Goal: Task Accomplishment & Management: Use online tool/utility

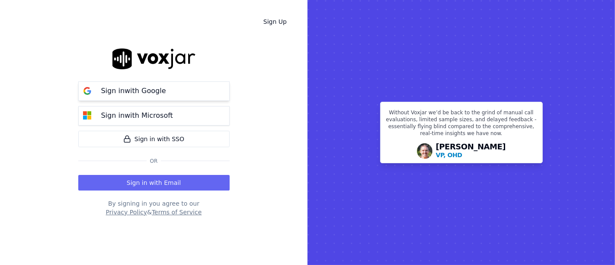
click at [150, 83] on button "Sign in with Google" at bounding box center [153, 90] width 151 height 19
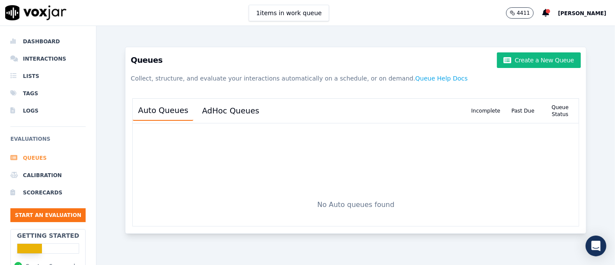
click at [41, 157] on li "Queues" at bounding box center [47, 157] width 75 height 17
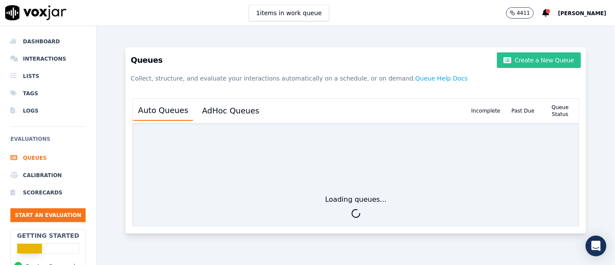
click at [552, 58] on button "Create a New Queue" at bounding box center [539, 60] width 84 height 16
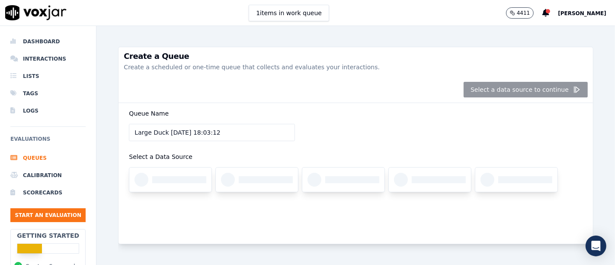
click at [527, 93] on div "Select a data source to continue" at bounding box center [356, 90] width 474 height 26
click at [175, 185] on div at bounding box center [170, 179] width 82 height 24
click at [173, 182] on div at bounding box center [179, 179] width 54 height 7
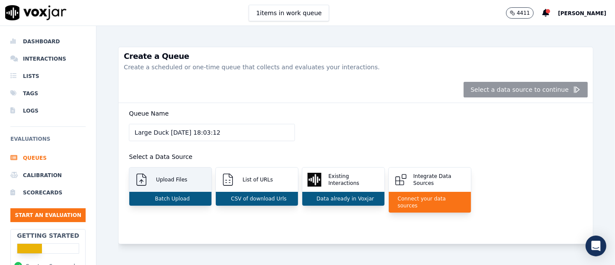
click at [164, 195] on p "Batch Upload" at bounding box center [170, 198] width 38 height 7
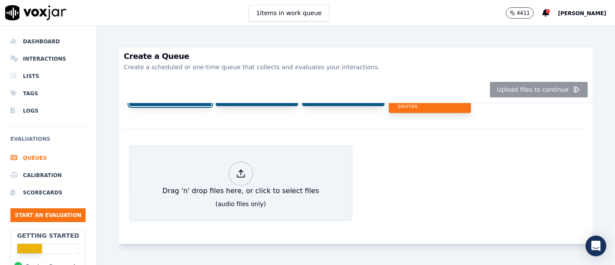
scroll to position [117, 0]
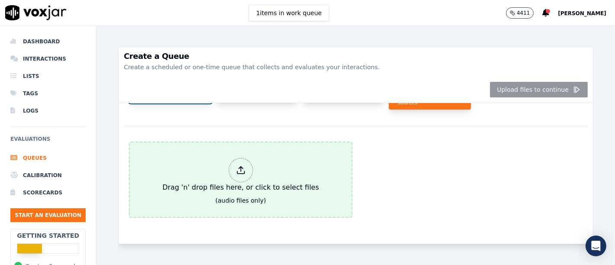
click at [240, 161] on div "Drag 'n' drop files here, or click to select files" at bounding box center [240, 175] width 163 height 42
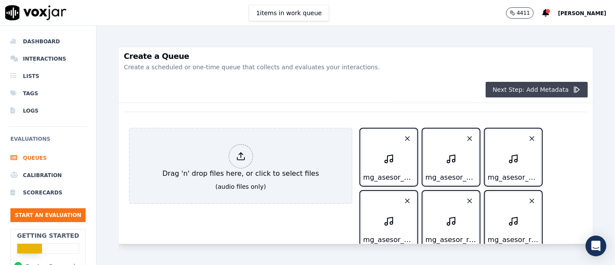
click at [529, 89] on button "Next Step: Add Metadata" at bounding box center [537, 90] width 102 height 16
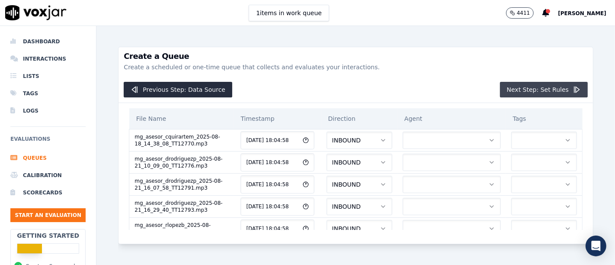
scroll to position [0, 0]
click at [440, 142] on button "button" at bounding box center [452, 139] width 98 height 17
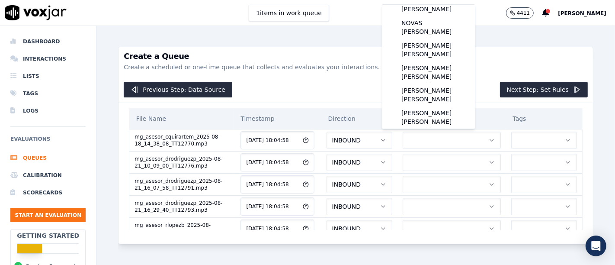
scroll to position [71, 0]
click at [452, 82] on div "QUIRARTE MARTINEZ CÉSAR" at bounding box center [429, 93] width 82 height 22
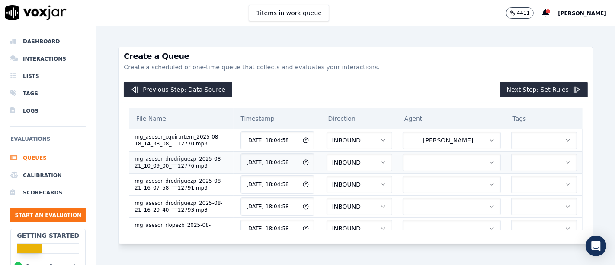
click at [440, 162] on button "button" at bounding box center [452, 162] width 98 height 17
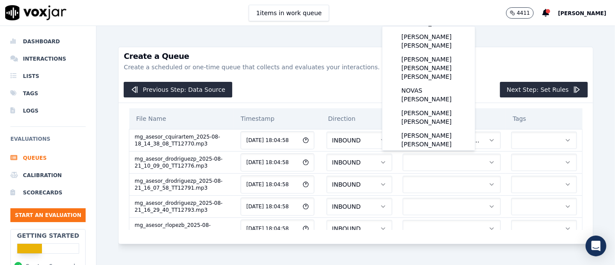
scroll to position [28, 0]
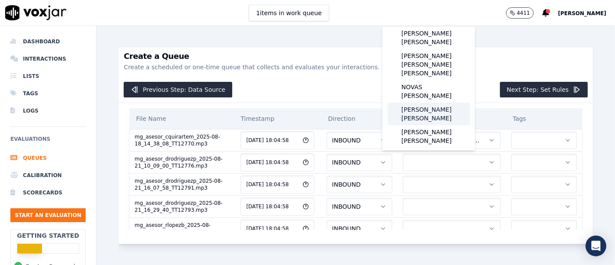
click at [442, 103] on div "PADILLA RODRIGUEZ DANIELA" at bounding box center [429, 114] width 82 height 22
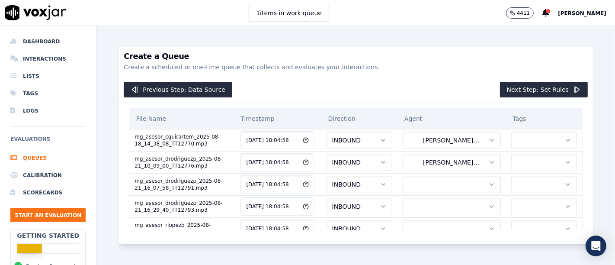
scroll to position [30, 0]
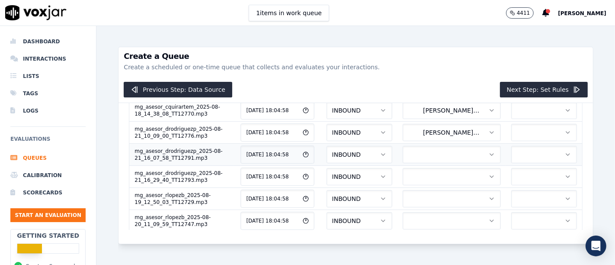
click at [462, 152] on button "button" at bounding box center [452, 154] width 98 height 17
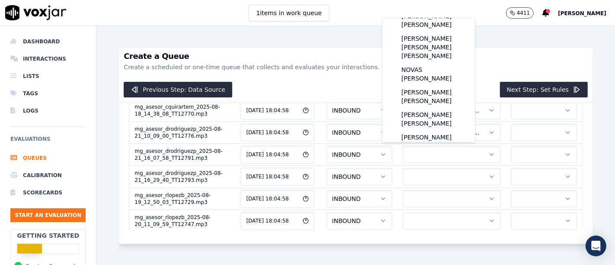
scroll to position [43, 0]
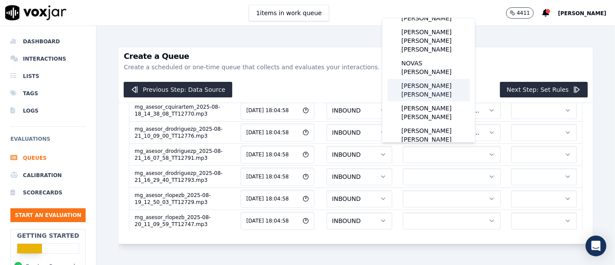
click at [445, 79] on div "PADILLA RODRIGUEZ DANIELA" at bounding box center [429, 90] width 82 height 22
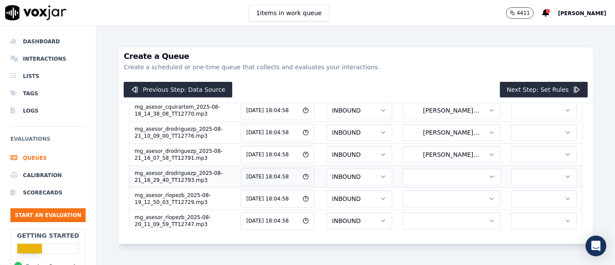
click at [462, 176] on button "button" at bounding box center [452, 176] width 98 height 17
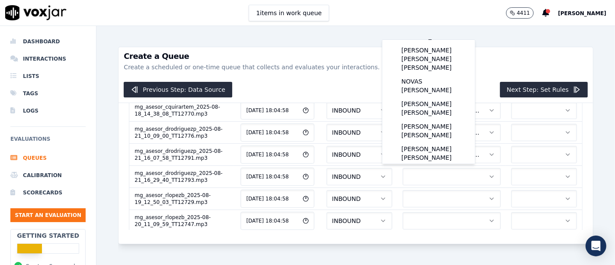
scroll to position [52, 0]
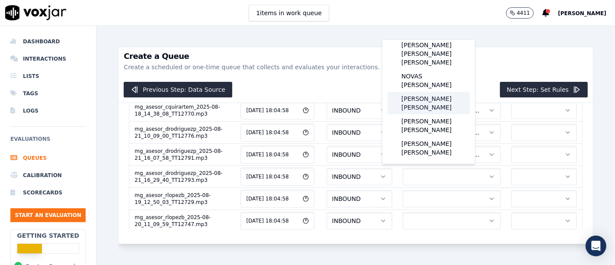
click at [438, 92] on div "PADILLA RODRIGUEZ DANIELA" at bounding box center [429, 103] width 82 height 22
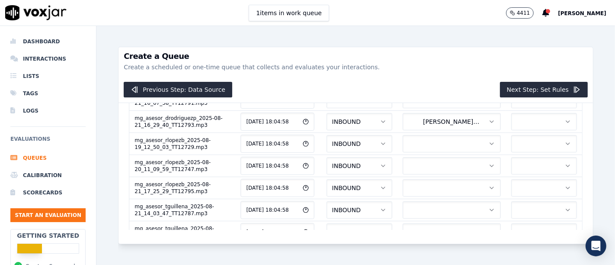
scroll to position [91, 0]
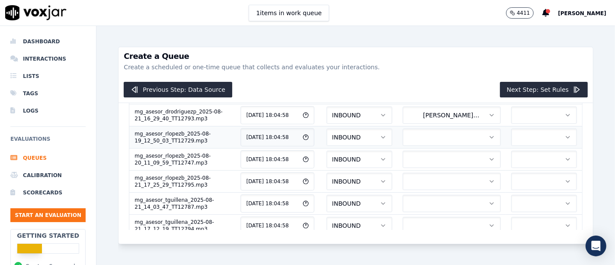
click at [459, 133] on button "button" at bounding box center [452, 136] width 98 height 17
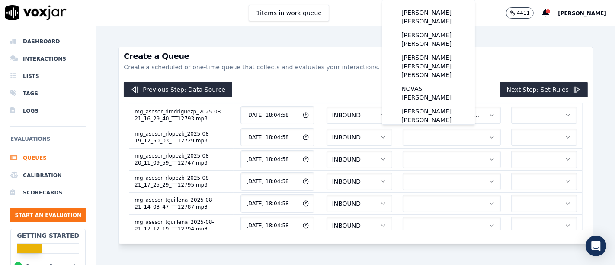
scroll to position [13, 0]
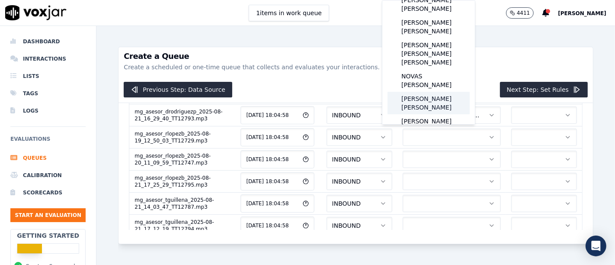
click at [442, 92] on div "PADILLA RODRIGUEZ DANIELA" at bounding box center [429, 103] width 82 height 22
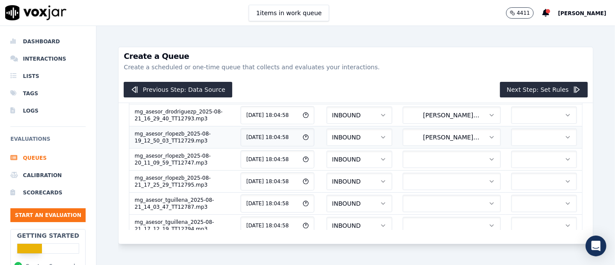
click at [488, 135] on icon "button" at bounding box center [491, 137] width 7 height 7
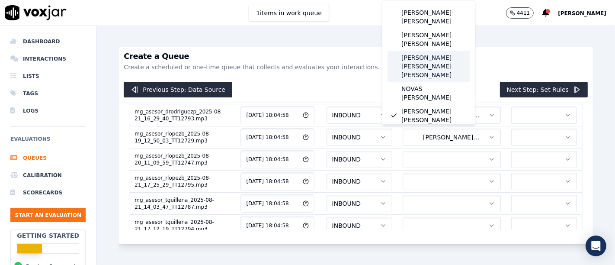
click at [442, 51] on div "[PERSON_NAME] [PERSON_NAME] [PERSON_NAME]" at bounding box center [429, 66] width 82 height 31
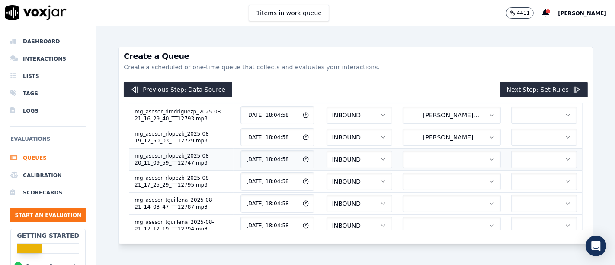
click at [488, 156] on icon "button" at bounding box center [491, 159] width 7 height 7
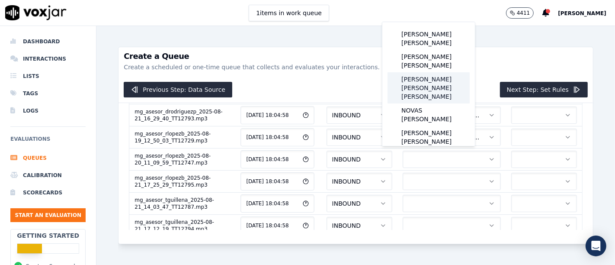
click at [449, 79] on div "[PERSON_NAME] [PERSON_NAME] [PERSON_NAME]" at bounding box center [429, 87] width 82 height 31
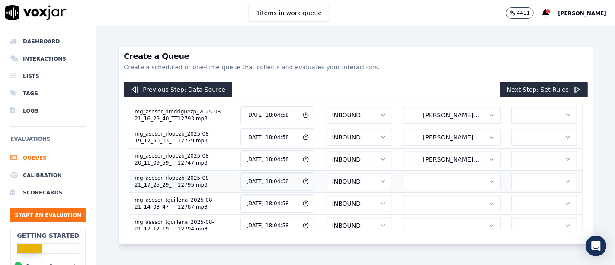
click at [460, 177] on button "button" at bounding box center [452, 181] width 98 height 17
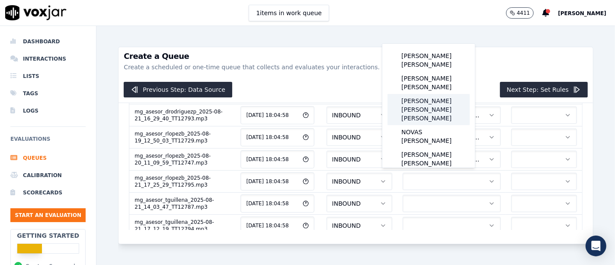
click at [441, 99] on div "[PERSON_NAME] [PERSON_NAME] [PERSON_NAME]" at bounding box center [429, 109] width 82 height 31
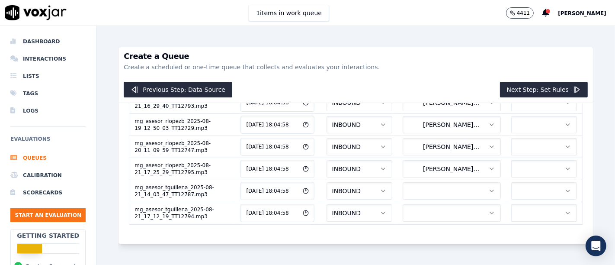
scroll to position [128, 0]
click at [441, 182] on button "button" at bounding box center [452, 190] width 98 height 17
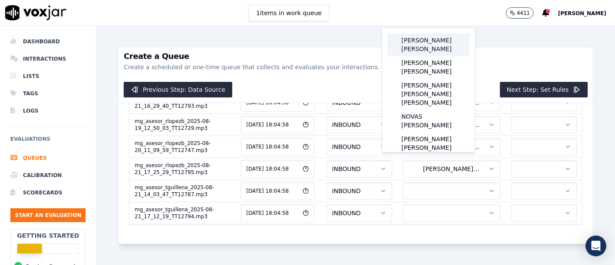
click at [444, 48] on div "GUILLEN ARENAS THAMIS ARIEL" at bounding box center [429, 44] width 82 height 22
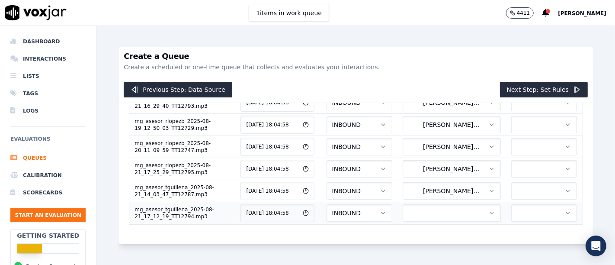
click at [457, 204] on button "button" at bounding box center [452, 212] width 98 height 17
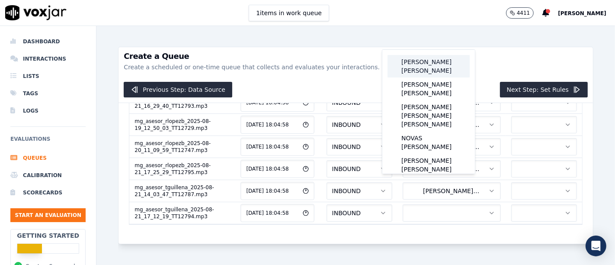
click at [452, 66] on div "GUILLEN ARENAS THAMIS ARIEL" at bounding box center [429, 66] width 82 height 22
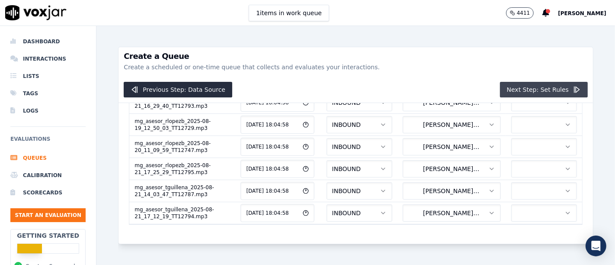
click at [518, 90] on button "Next Step: Set Rules" at bounding box center [544, 90] width 88 height 16
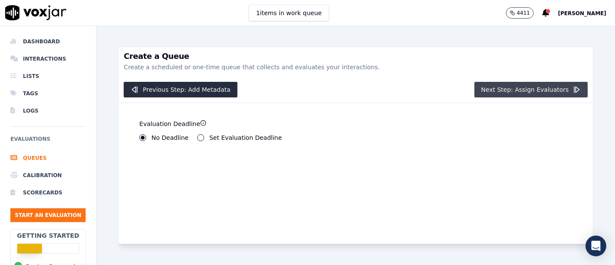
click at [527, 91] on button "Next Step: Assign Evaluators" at bounding box center [531, 90] width 114 height 16
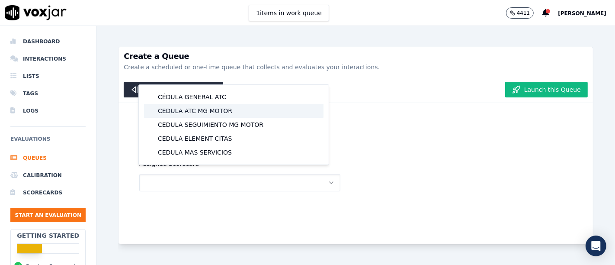
click at [212, 114] on div "CEDULA ATC MG MOTOR" at bounding box center [233, 111] width 179 height 14
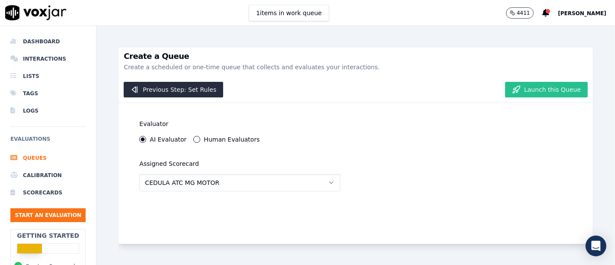
click at [534, 89] on button "Launch this Queue" at bounding box center [546, 90] width 83 height 16
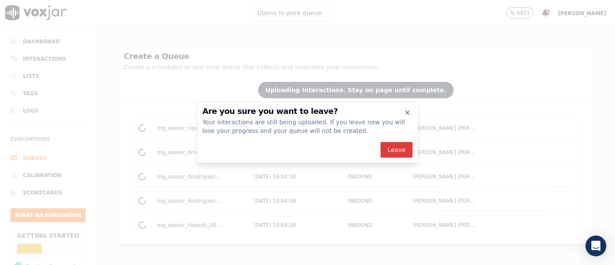
click at [410, 155] on button "Leave" at bounding box center [397, 150] width 32 height 16
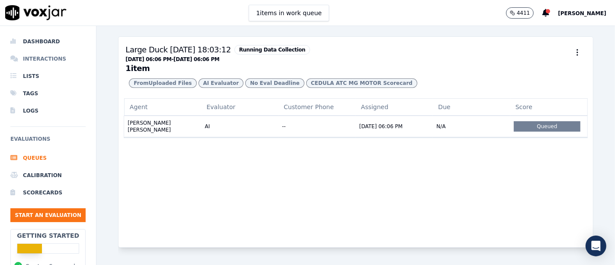
click at [48, 57] on li "Interactions" at bounding box center [47, 58] width 75 height 17
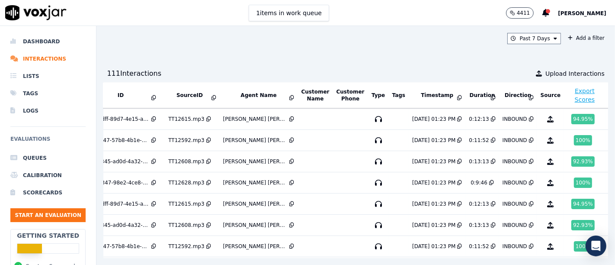
scroll to position [0, 35]
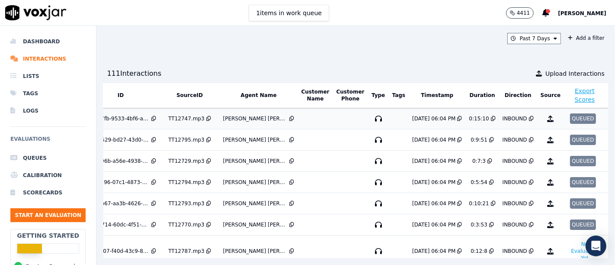
click at [570, 119] on div "QUEUED" at bounding box center [583, 118] width 26 height 10
